Goal: Task Accomplishment & Management: Complete application form

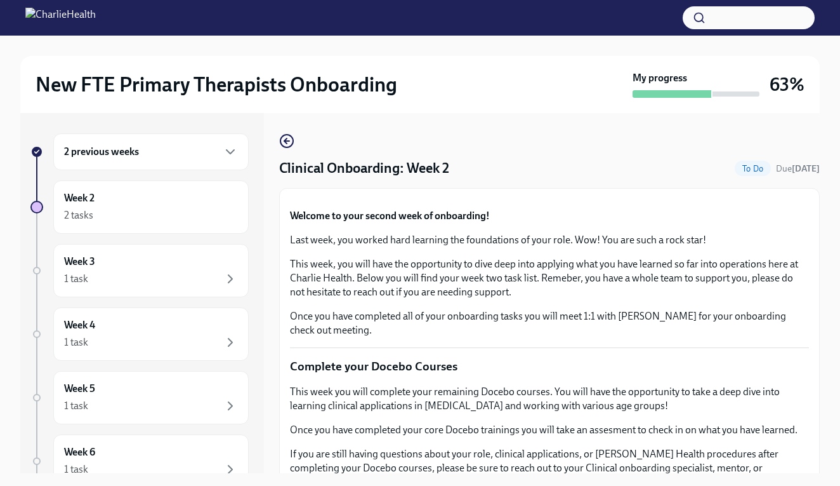
click at [152, 194] on div "Week 2 2 tasks" at bounding box center [151, 207] width 174 height 32
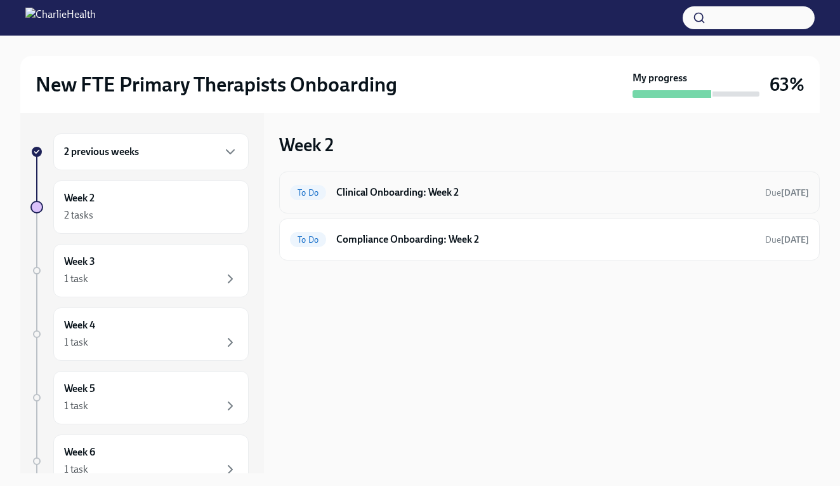
click at [591, 198] on h6 "Clinical Onboarding: Week 2" at bounding box center [545, 192] width 419 height 14
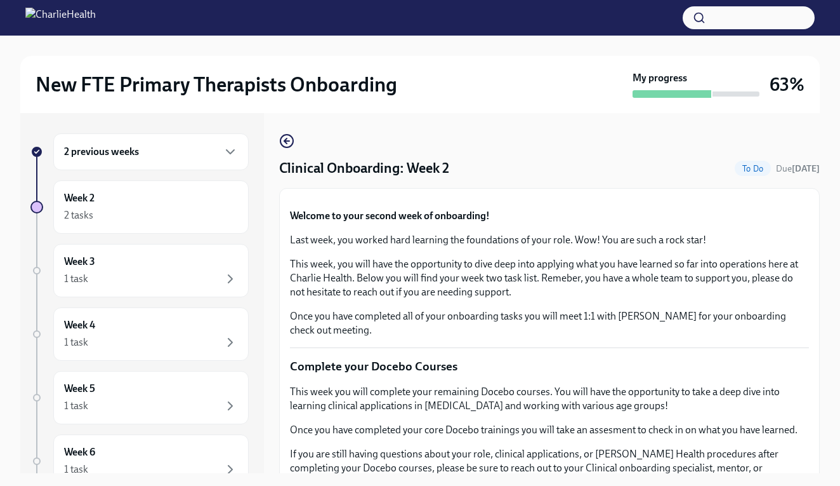
click at [833, 234] on div "New FTE Primary Therapists Onboarding My progress 63% 2 previous weeks Week 2 2…" at bounding box center [420, 272] width 840 height 473
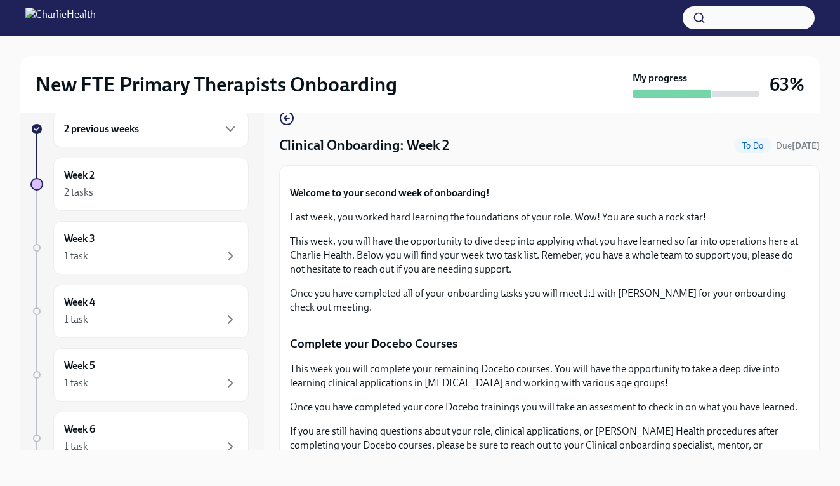
scroll to position [23, 0]
click at [193, 172] on div "Week 2 2 tasks" at bounding box center [151, 184] width 174 height 32
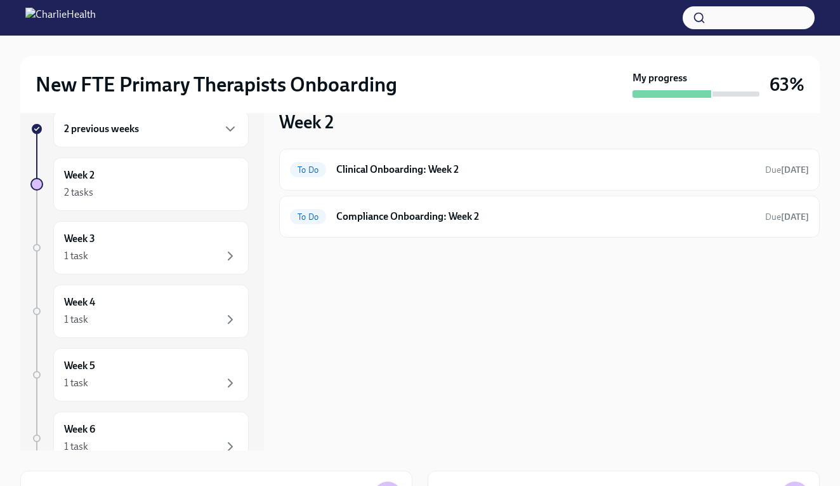
scroll to position [1, 0]
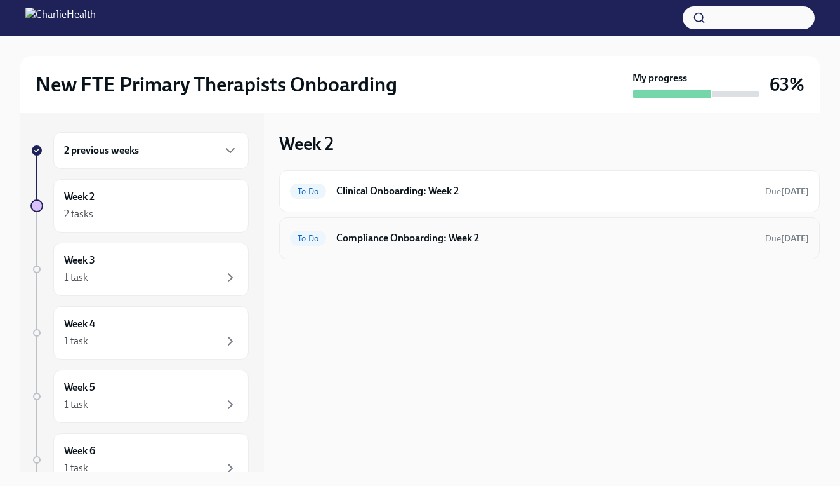
click at [671, 247] on div "To Do Compliance Onboarding: Week 2 Due [DATE]" at bounding box center [549, 238] width 519 height 20
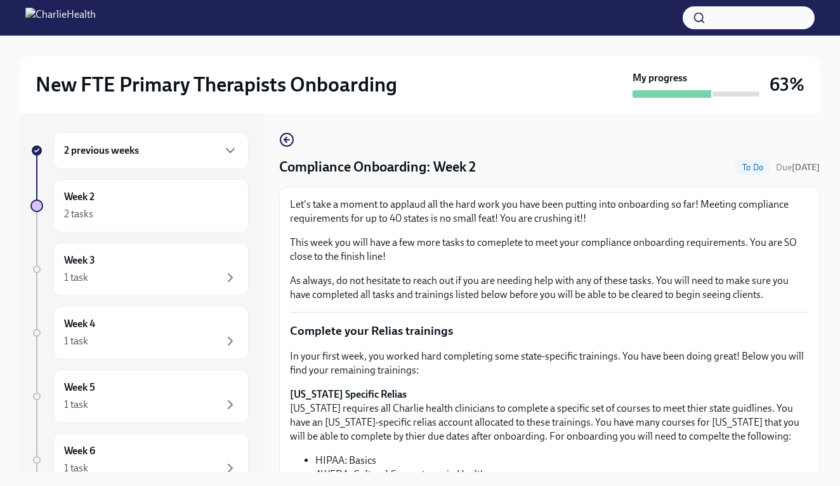
click at [821, 355] on div "New FTE Primary Therapists Onboarding My progress 63% 2 previous weeks Week 2 2…" at bounding box center [420, 270] width 840 height 473
drag, startPoint x: 821, startPoint y: 355, endPoint x: 821, endPoint y: 368, distance: 12.7
click at [821, 368] on div "New FTE Primary Therapists Onboarding My progress 63% 2 previous weeks Week 2 2…" at bounding box center [420, 270] width 840 height 473
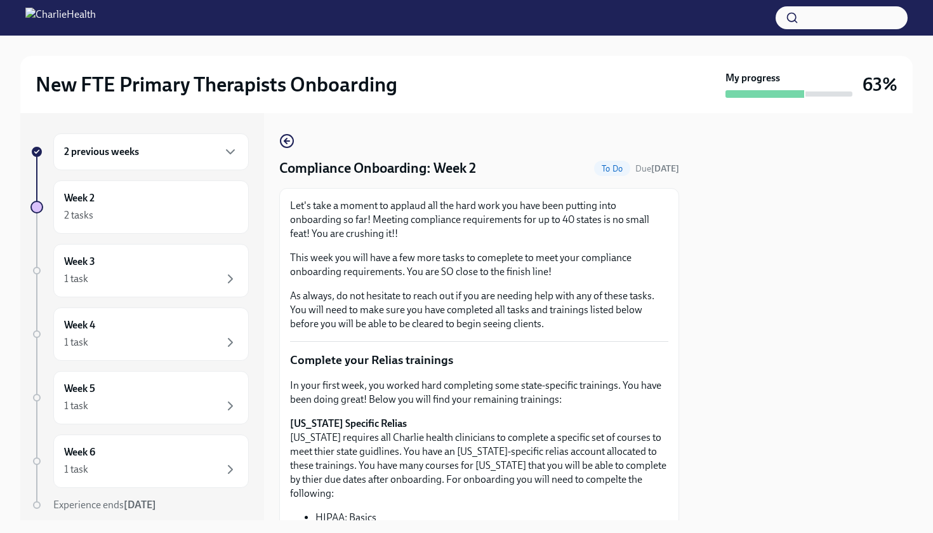
click at [700, 356] on div at bounding box center [803, 316] width 218 height 407
click at [745, 428] on div at bounding box center [803, 316] width 218 height 407
click at [213, 206] on div "Week 2 2 tasks" at bounding box center [151, 207] width 174 height 32
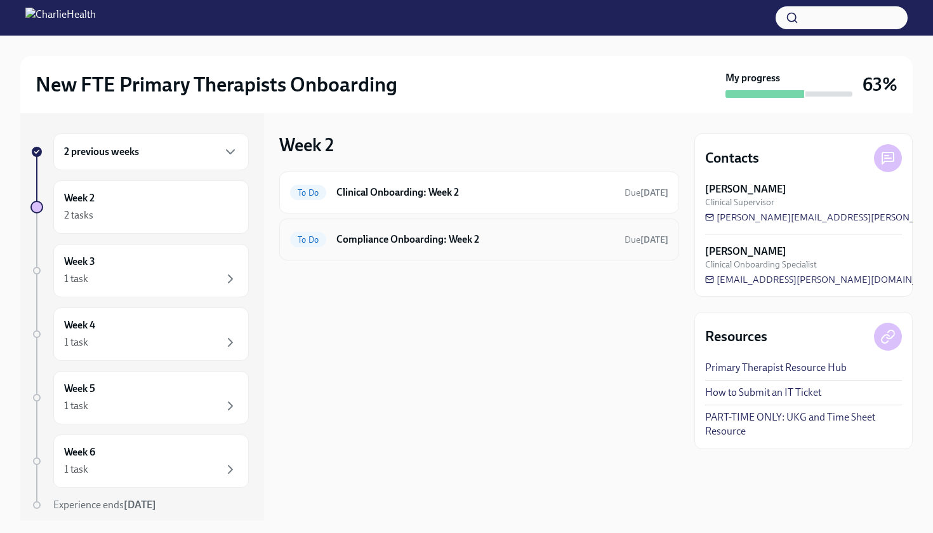
click at [558, 256] on div "To Do Compliance Onboarding: Week 2 Due [DATE]" at bounding box center [479, 239] width 400 height 42
click at [547, 196] on h6 "Clinical Onboarding: Week 2" at bounding box center [475, 192] width 278 height 14
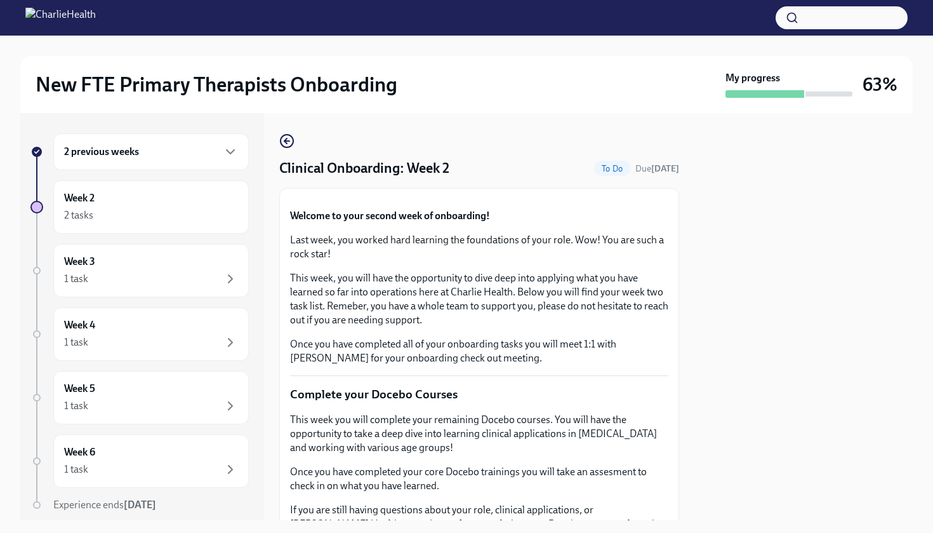
click at [642, 199] on button "Zoom image" at bounding box center [479, 199] width 378 height 0
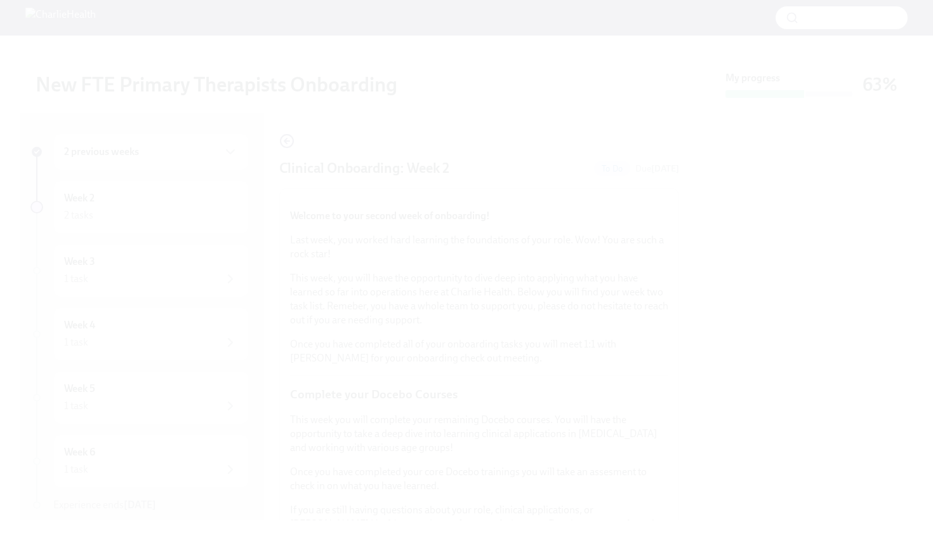
click at [642, 361] on button "Unzoom image" at bounding box center [466, 266] width 933 height 533
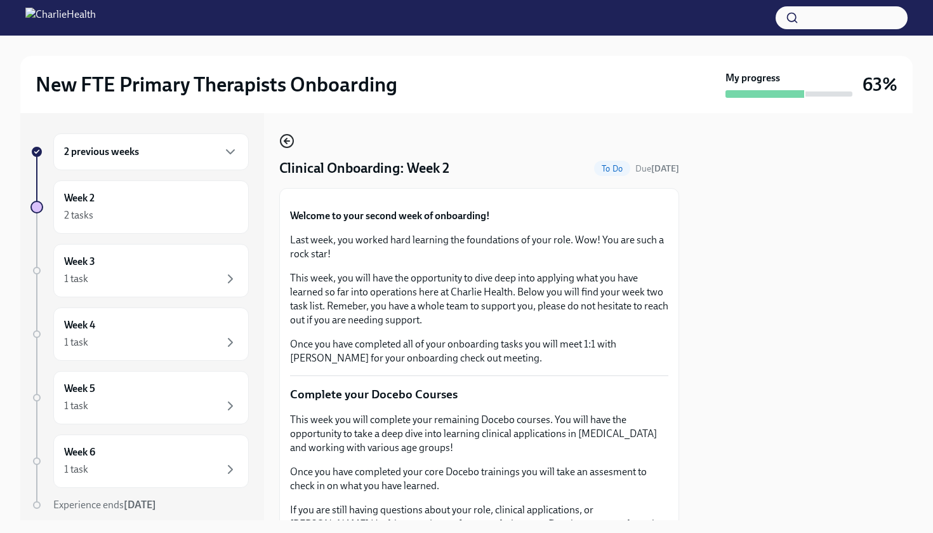
click at [290, 142] on icon "button" at bounding box center [286, 140] width 15 height 15
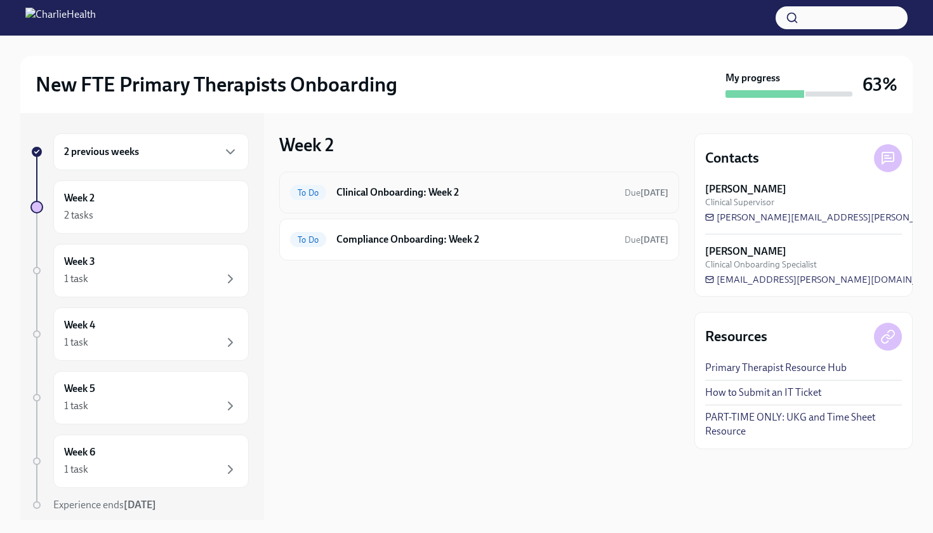
click at [340, 203] on div "To Do Clinical Onboarding: Week 2 Due [DATE]" at bounding box center [479, 192] width 400 height 42
click at [347, 201] on div "To Do Clinical Onboarding: Week 2 Due [DATE]" at bounding box center [479, 192] width 378 height 20
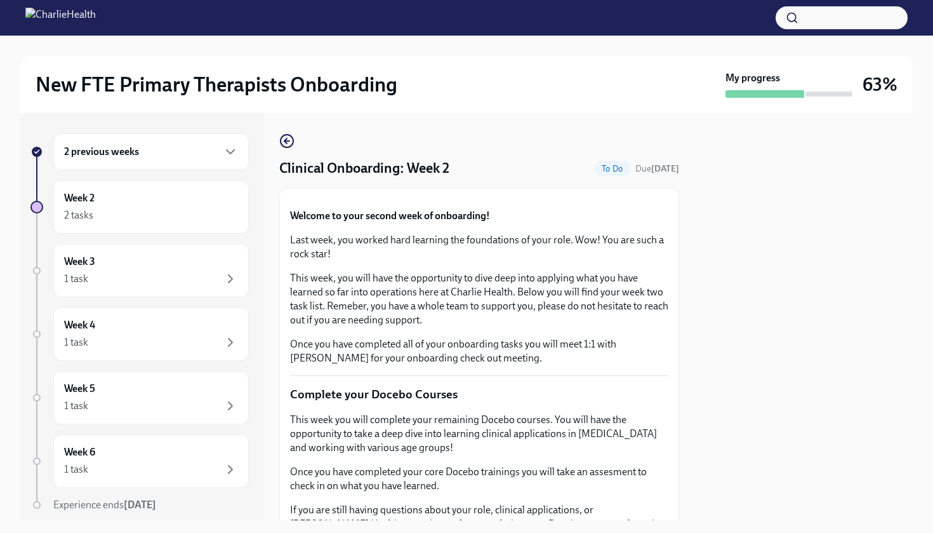
click at [727, 292] on div at bounding box center [803, 316] width 218 height 407
click at [729, 296] on div at bounding box center [803, 316] width 218 height 407
click at [840, 485] on div at bounding box center [803, 316] width 218 height 407
click at [129, 190] on div "Week 2 2 tasks" at bounding box center [151, 206] width 196 height 53
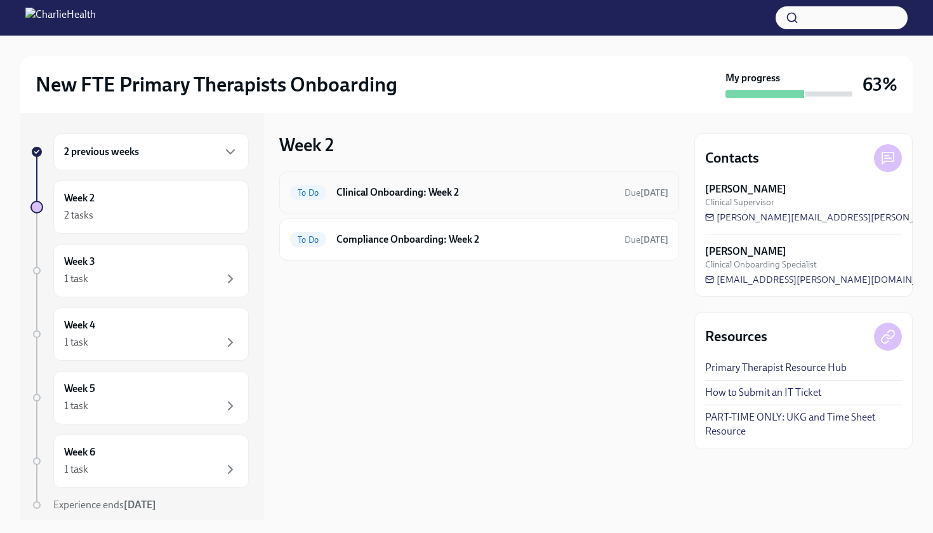
click at [403, 194] on h6 "Clinical Onboarding: Week 2" at bounding box center [475, 192] width 278 height 14
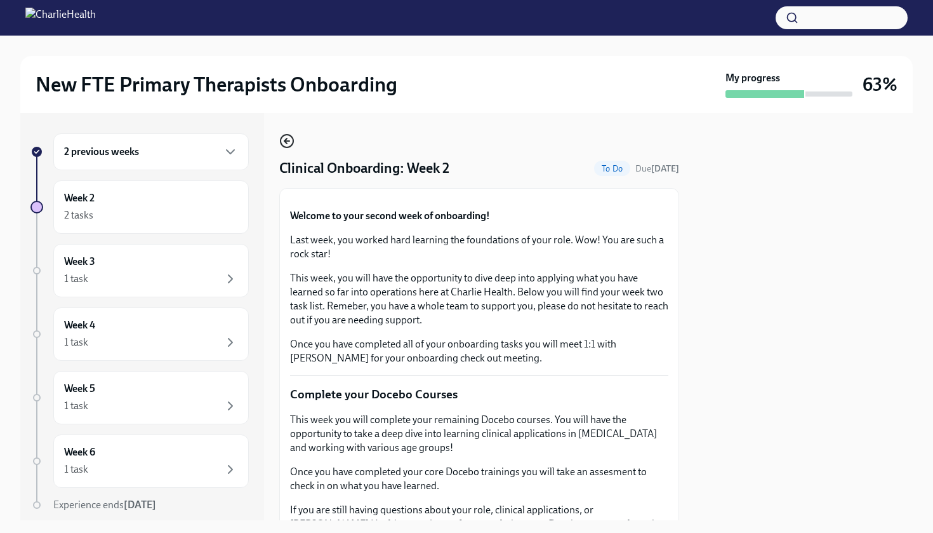
click at [284, 135] on circle "button" at bounding box center [287, 141] width 13 height 13
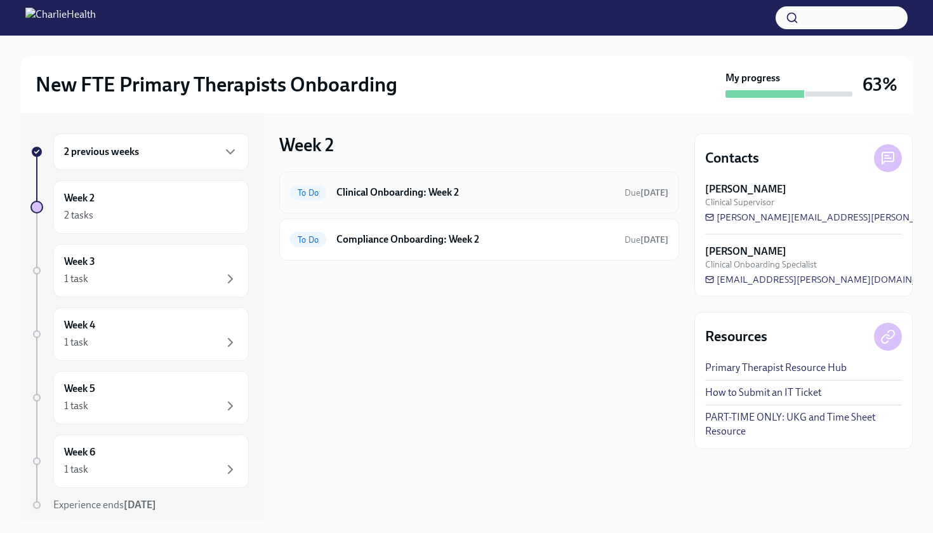
click at [576, 203] on div "To Do Clinical Onboarding: Week 2 Due [DATE]" at bounding box center [479, 192] width 400 height 42
click at [559, 257] on div "To Do Compliance Onboarding: Week 2 Due [DATE]" at bounding box center [479, 239] width 400 height 42
click at [545, 245] on h6 "Compliance Onboarding: Week 2" at bounding box center [475, 239] width 278 height 14
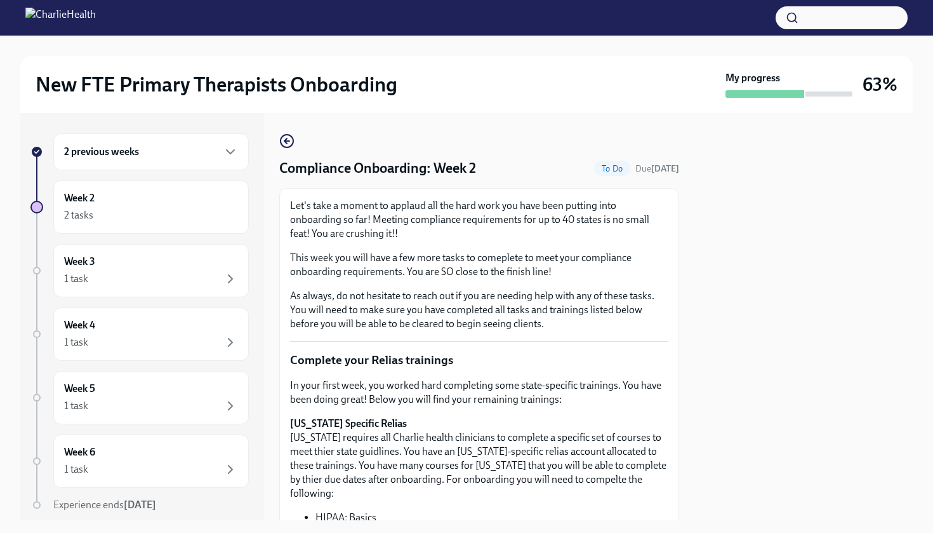
click at [400, 258] on p "This week you will have a few more tasks to comeplete to meet your compliance o…" at bounding box center [479, 265] width 378 height 28
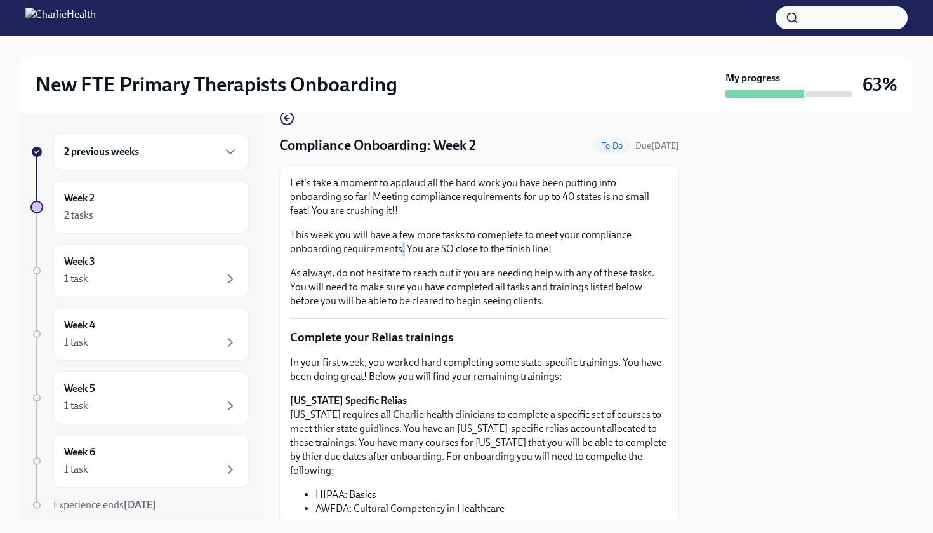
click at [400, 258] on div "Let's take a moment to applaud all the hard work you have been putting into onb…" at bounding box center [479, 242] width 378 height 132
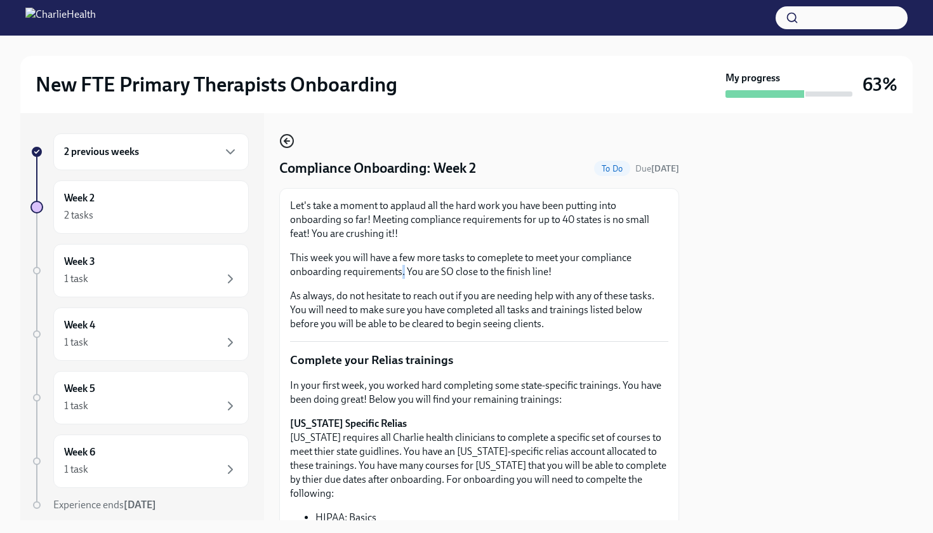
click at [288, 137] on icon "button" at bounding box center [286, 140] width 15 height 15
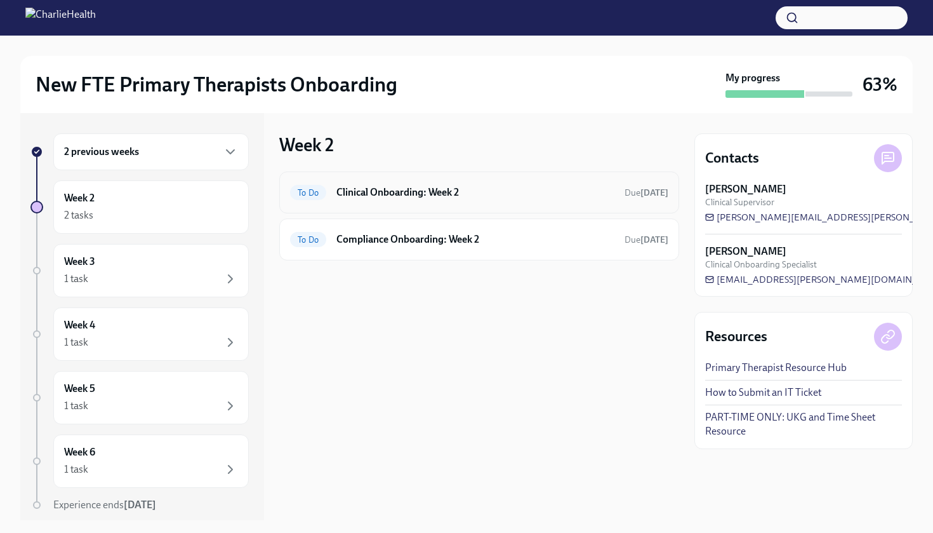
click at [395, 182] on div "To Do Clinical Onboarding: Week 2 Due [DATE]" at bounding box center [479, 192] width 400 height 42
click at [398, 204] on div "To Do Clinical Onboarding: Week 2 Due [DATE]" at bounding box center [479, 192] width 400 height 42
click at [240, 156] on div "2 previous weeks" at bounding box center [151, 151] width 196 height 37
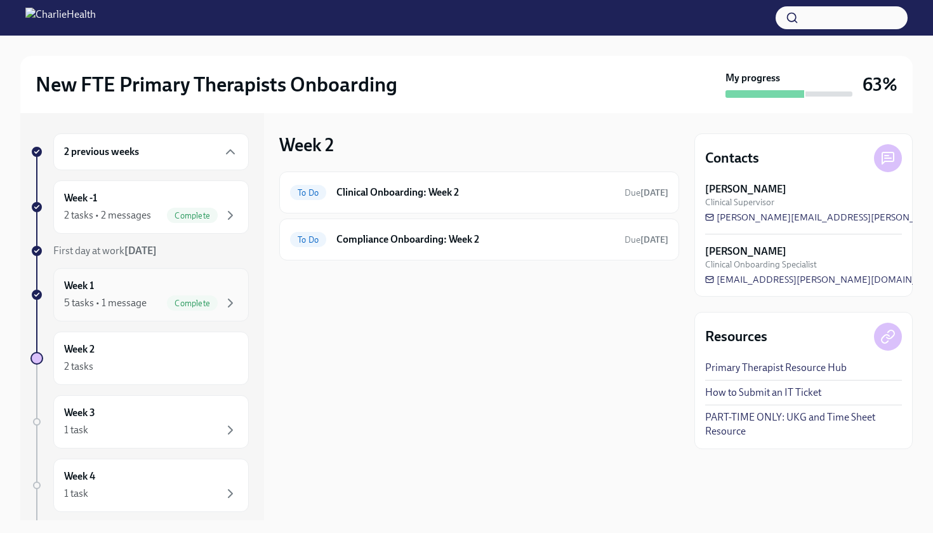
click at [125, 300] on div "5 tasks • 1 message" at bounding box center [105, 303] width 83 height 14
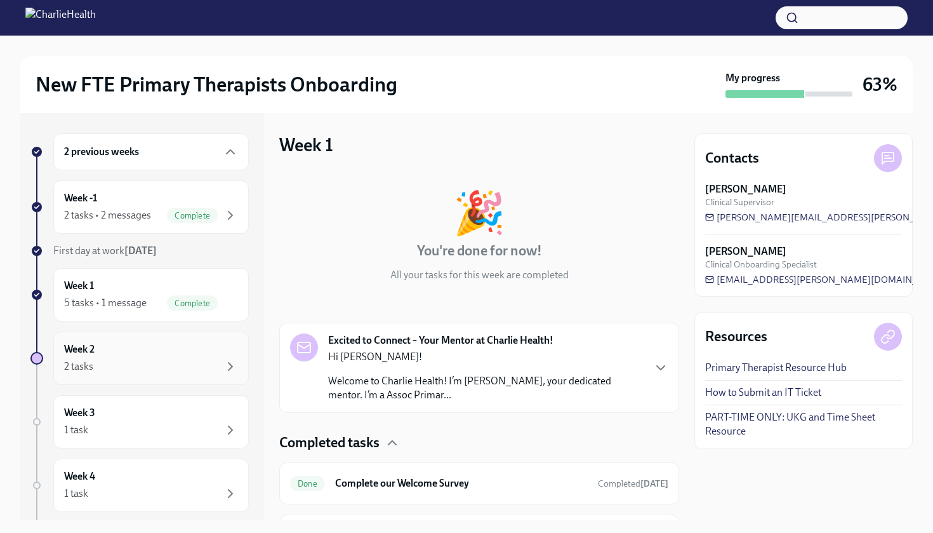
click at [136, 369] on div "2 tasks" at bounding box center [151, 366] width 174 height 15
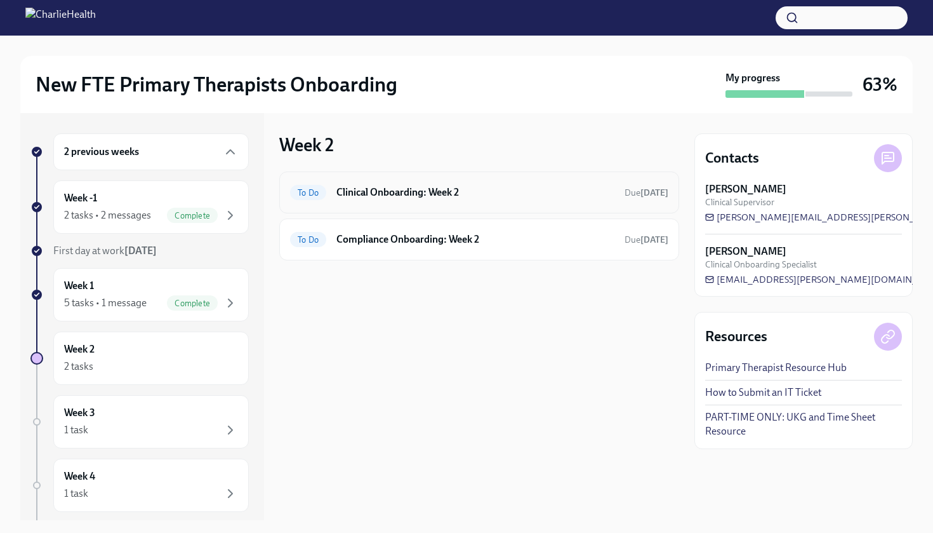
click at [560, 176] on div "To Do Clinical Onboarding: Week 2 Due [DATE]" at bounding box center [479, 192] width 400 height 42
click at [536, 189] on h6 "Clinical Onboarding: Week 2" at bounding box center [475, 192] width 278 height 14
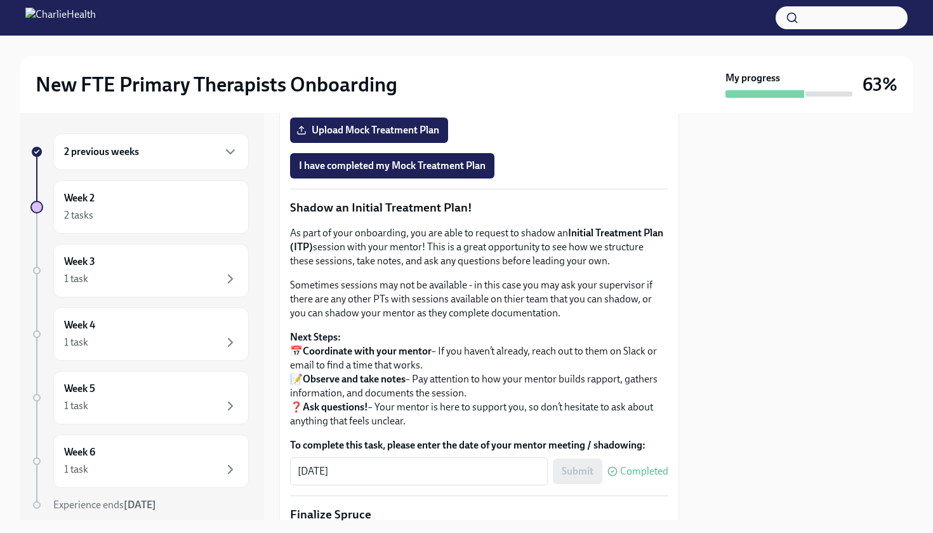
scroll to position [1144, 0]
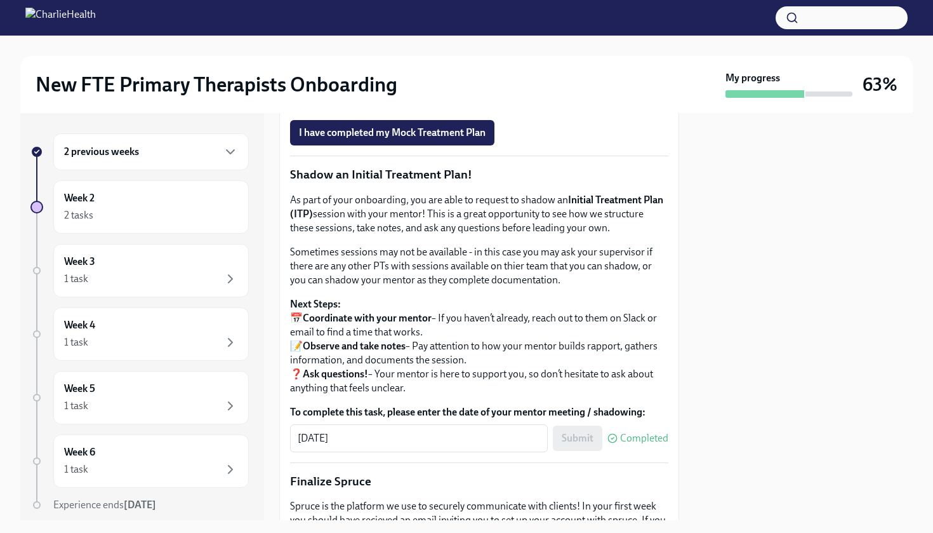
click at [412, 103] on span "Upload Mock Treatment Plan" at bounding box center [369, 97] width 140 height 13
click at [0, 0] on input "Upload Mock Treatment Plan" at bounding box center [0, 0] width 0 height 0
click at [358, 103] on span "Upload Mock Treatment Plan" at bounding box center [369, 97] width 140 height 13
click at [0, 0] on input "Upload Mock Treatment Plan" at bounding box center [0, 0] width 0 height 0
click at [464, 145] on button "I have completed my Mock Treatment Plan" at bounding box center [392, 132] width 204 height 25
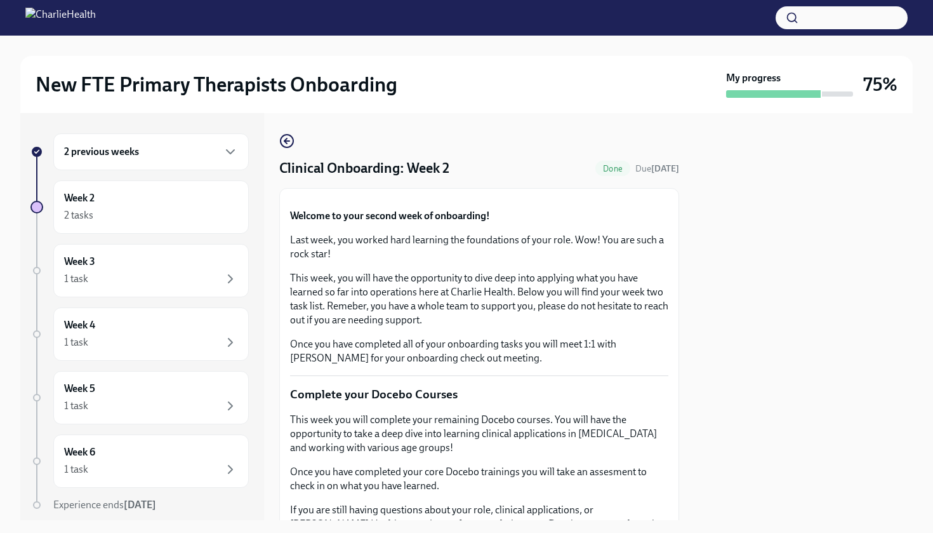
scroll to position [0, 0]
click at [284, 140] on icon "button" at bounding box center [286, 140] width 15 height 15
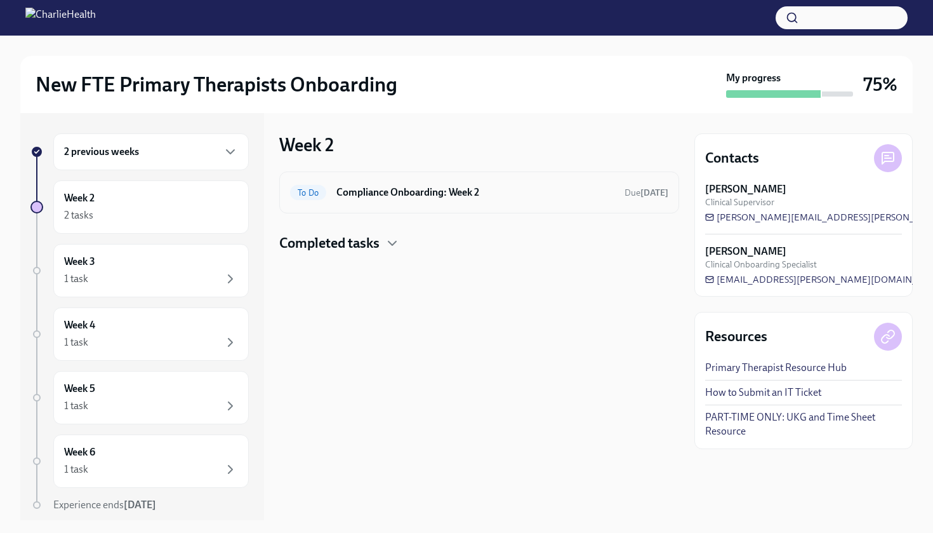
click at [445, 193] on h6 "Compliance Onboarding: Week 2" at bounding box center [475, 192] width 278 height 14
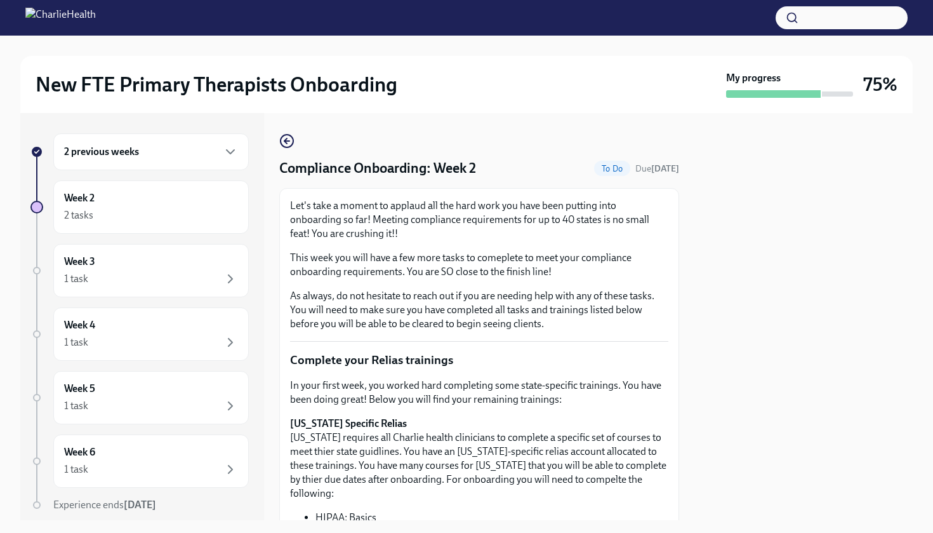
click at [689, 308] on div "2 previous weeks Week 2 2 tasks Week 3 1 task Week 4 1 task Week 5 1 task Week …" at bounding box center [466, 316] width 892 height 407
click at [756, 400] on div at bounding box center [803, 316] width 218 height 407
click at [646, 378] on p "In your first week, you worked hard completing some state-specific trainings. Y…" at bounding box center [479, 392] width 378 height 28
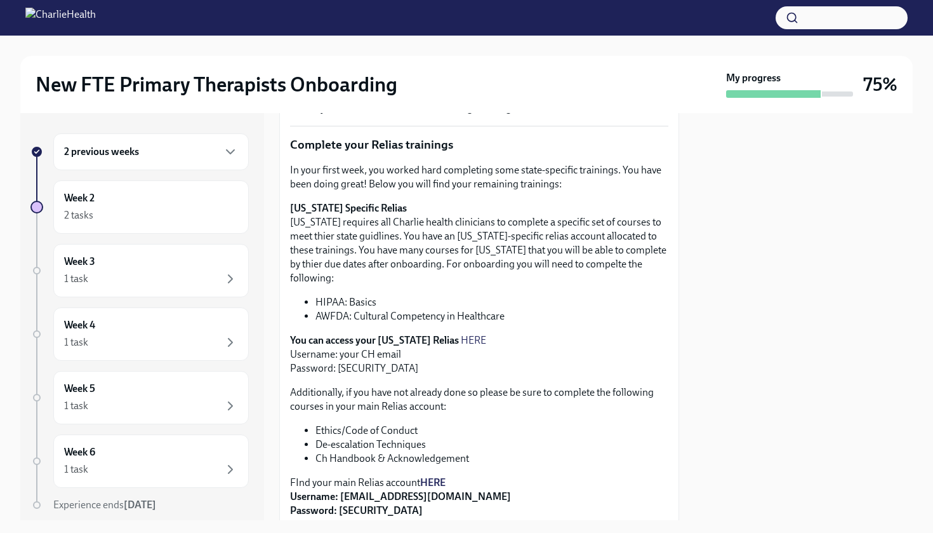
scroll to position [227, 0]
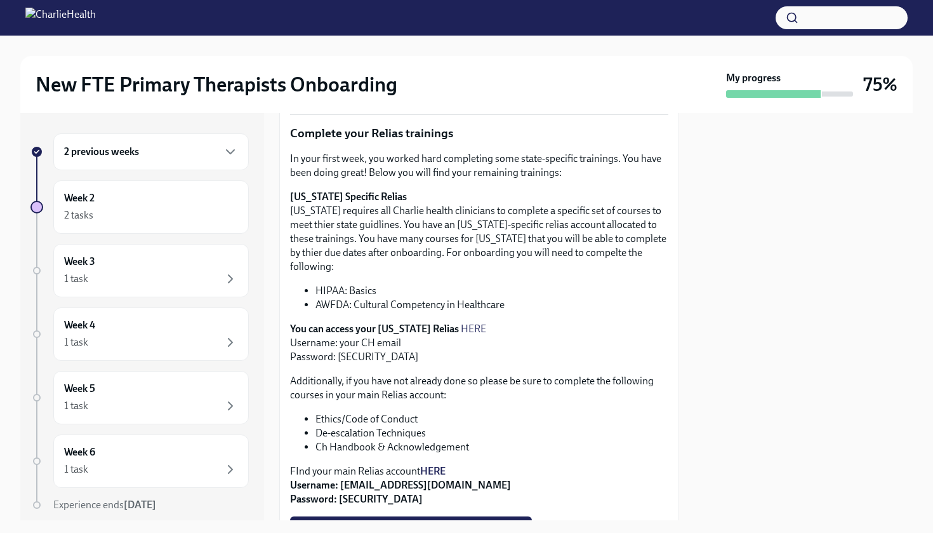
click at [463, 322] on link "HERE" at bounding box center [473, 328] width 25 height 12
